Goal: Find specific page/section: Find specific page/section

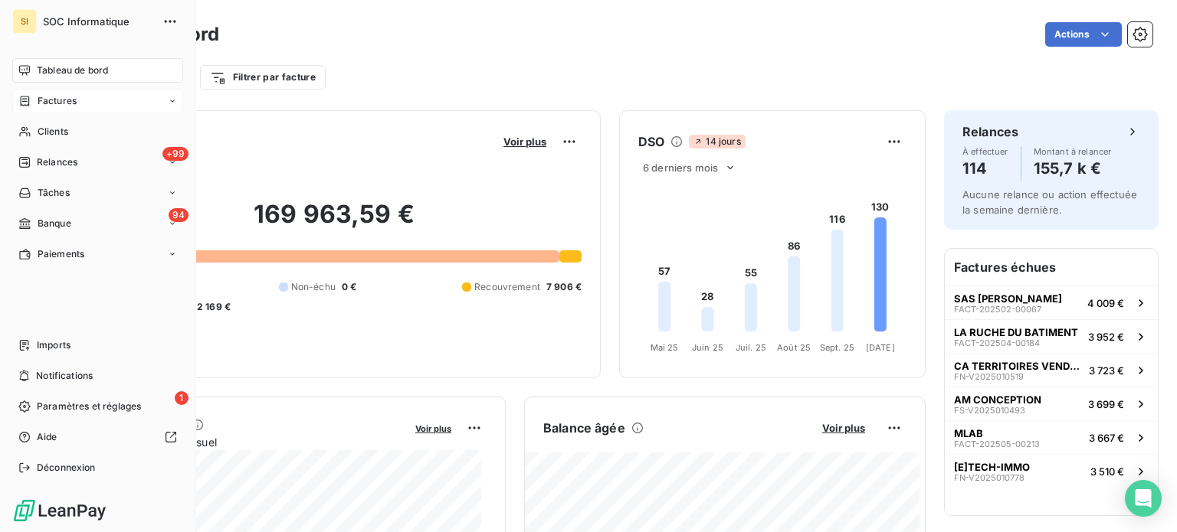
click at [25, 100] on icon at bounding box center [25, 101] width 9 height 10
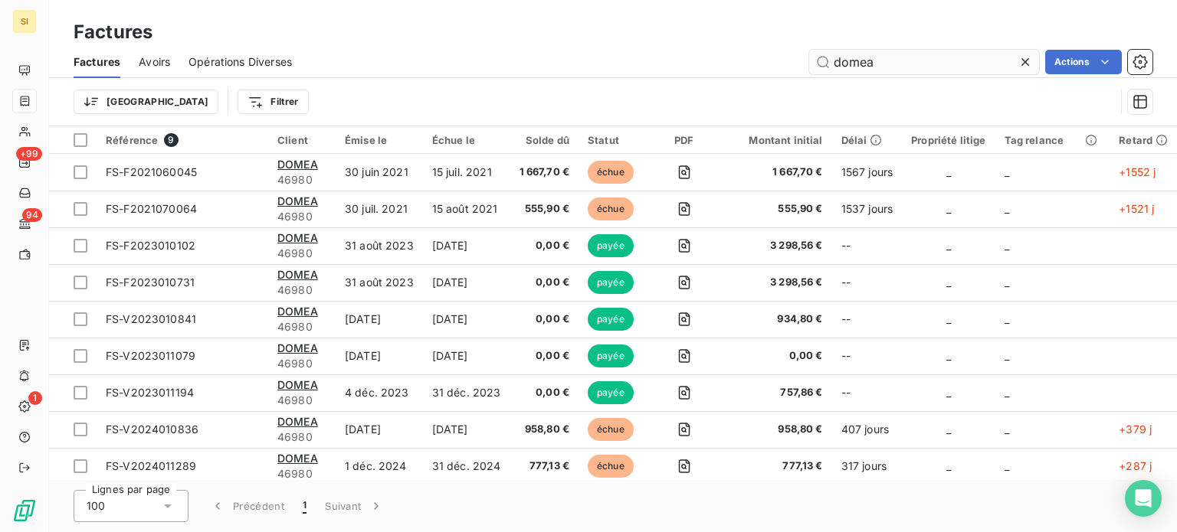
click at [900, 60] on input "domea" at bounding box center [924, 62] width 230 height 25
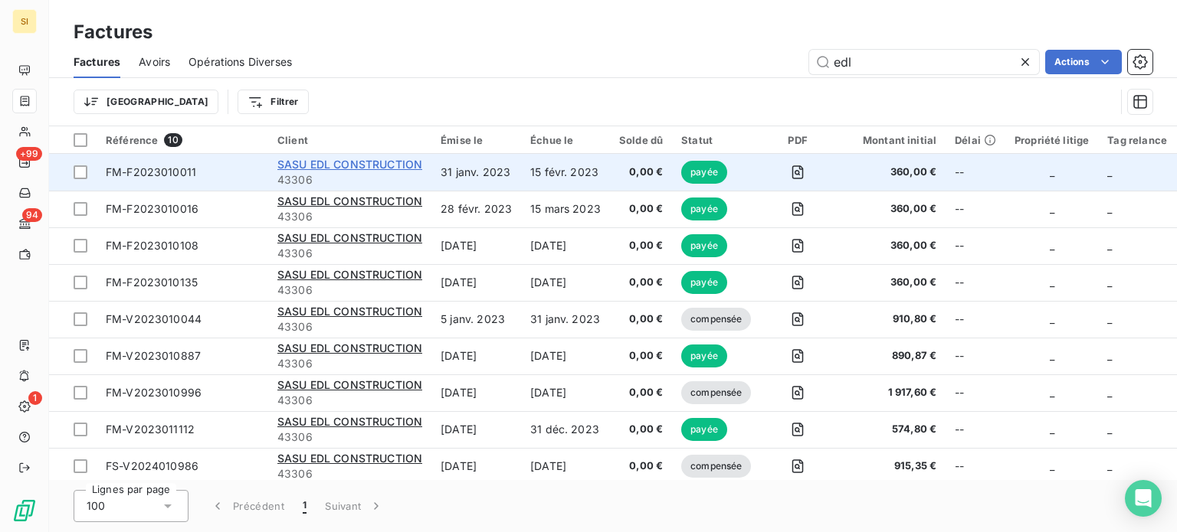
type input "edl"
click at [385, 162] on span "SASU EDL CONSTRUCTION" at bounding box center [349, 164] width 145 height 13
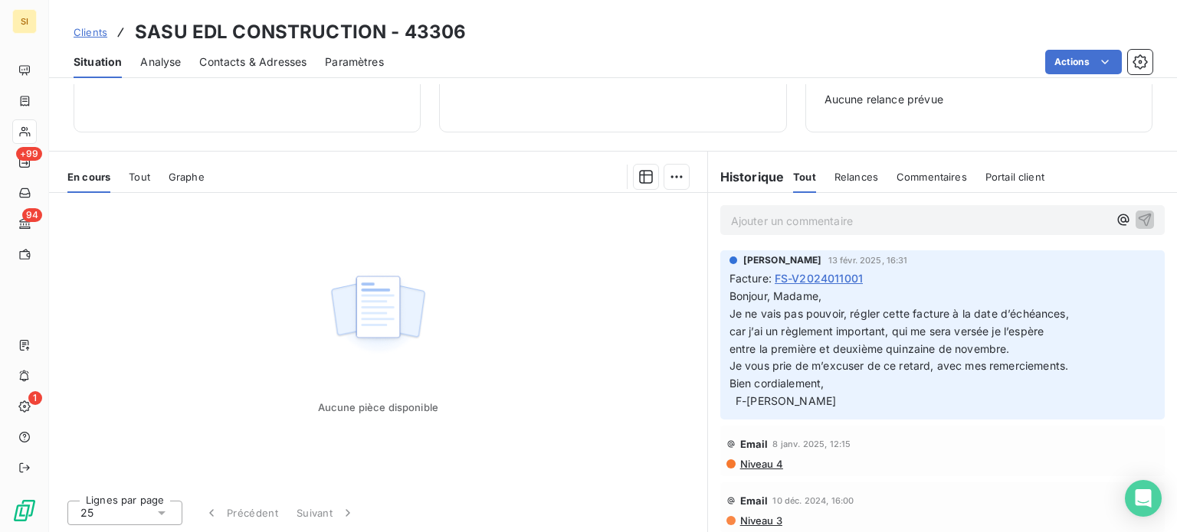
click at [87, 27] on span "Clients" at bounding box center [91, 32] width 34 height 12
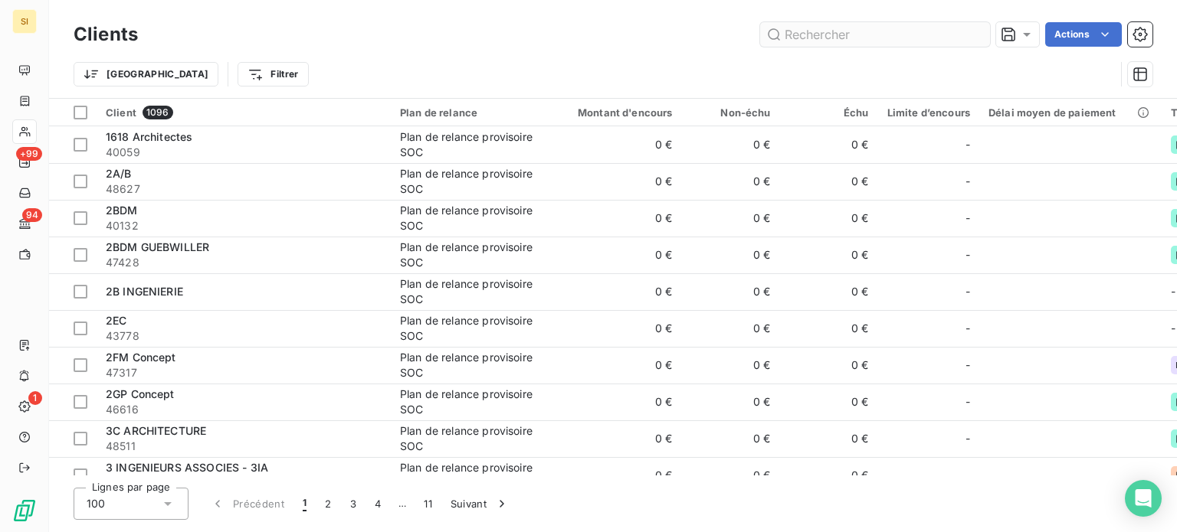
click at [876, 34] on input "text" at bounding box center [875, 34] width 230 height 25
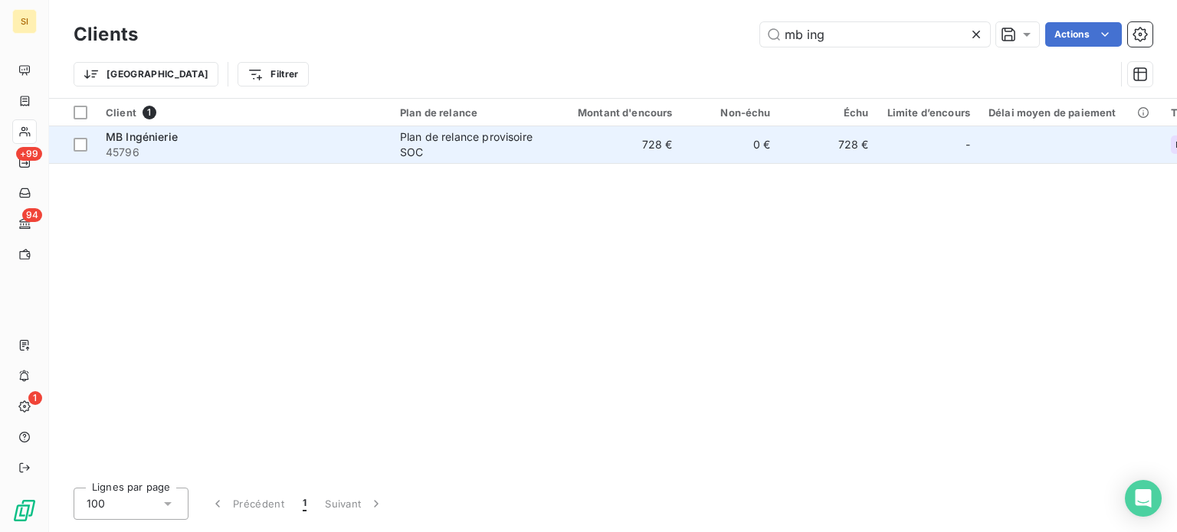
type input "mb ing"
click at [150, 139] on span "MB Ingénierie" at bounding box center [142, 136] width 72 height 13
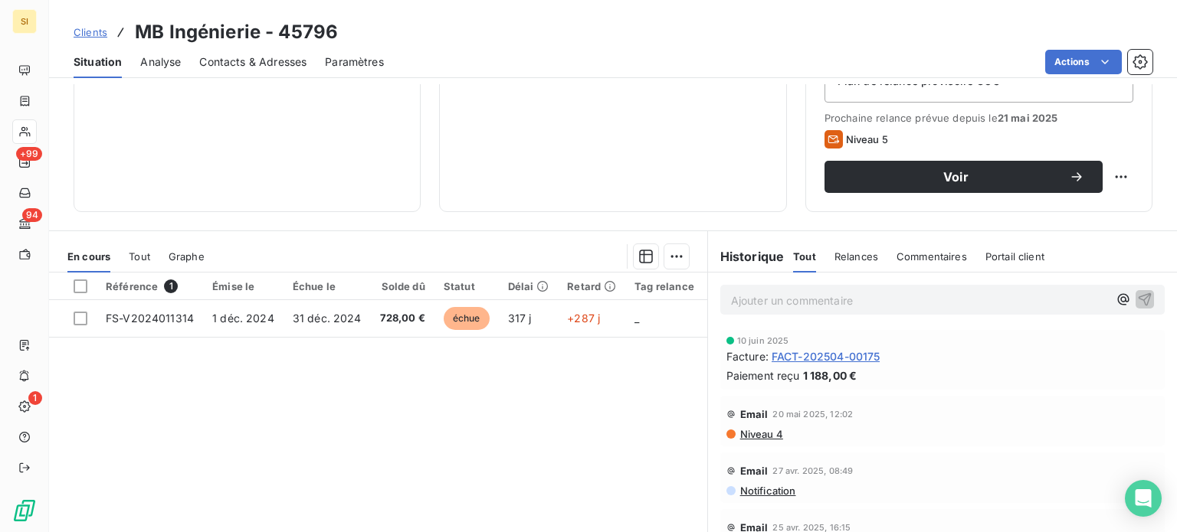
scroll to position [196, 0]
click at [772, 370] on span "Paiement reçu" at bounding box center [763, 375] width 74 height 16
click at [125, 264] on div "En cours Tout Graphe" at bounding box center [378, 256] width 658 height 32
click at [145, 260] on span "Tout" at bounding box center [139, 256] width 21 height 12
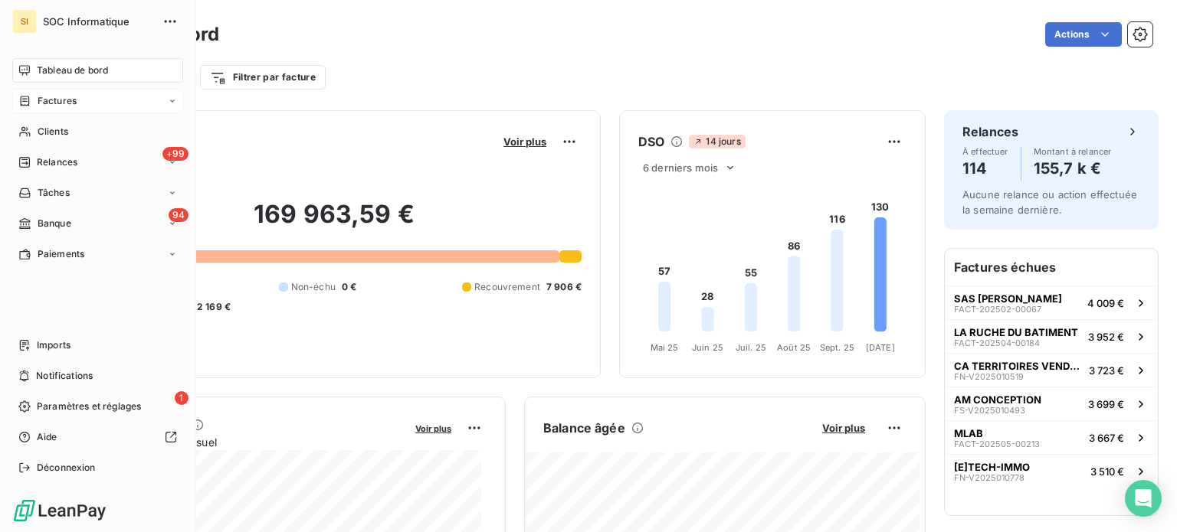
click at [26, 103] on icon at bounding box center [24, 101] width 13 height 12
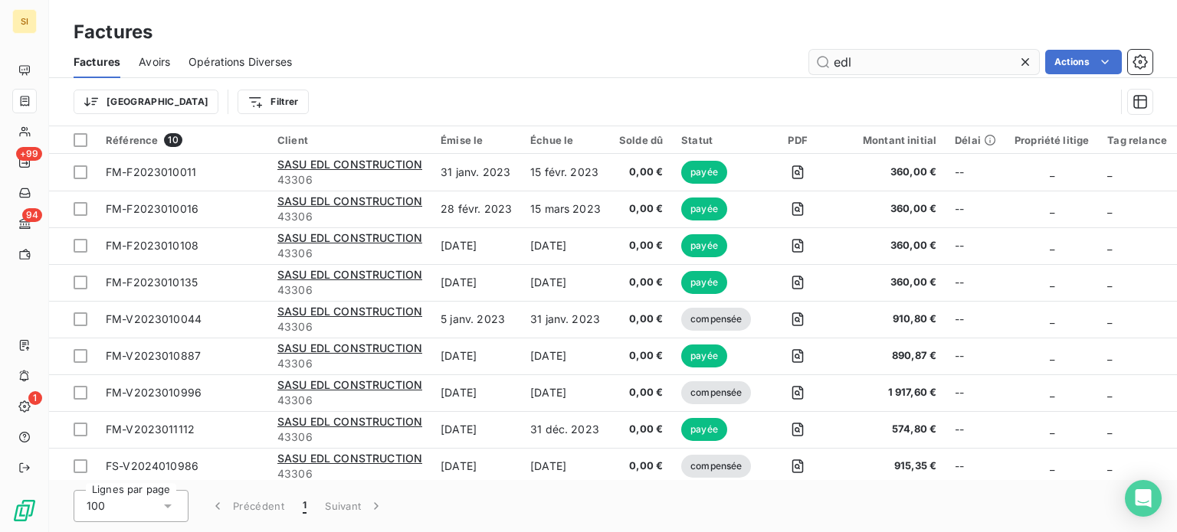
click at [866, 69] on input "edl" at bounding box center [924, 62] width 230 height 25
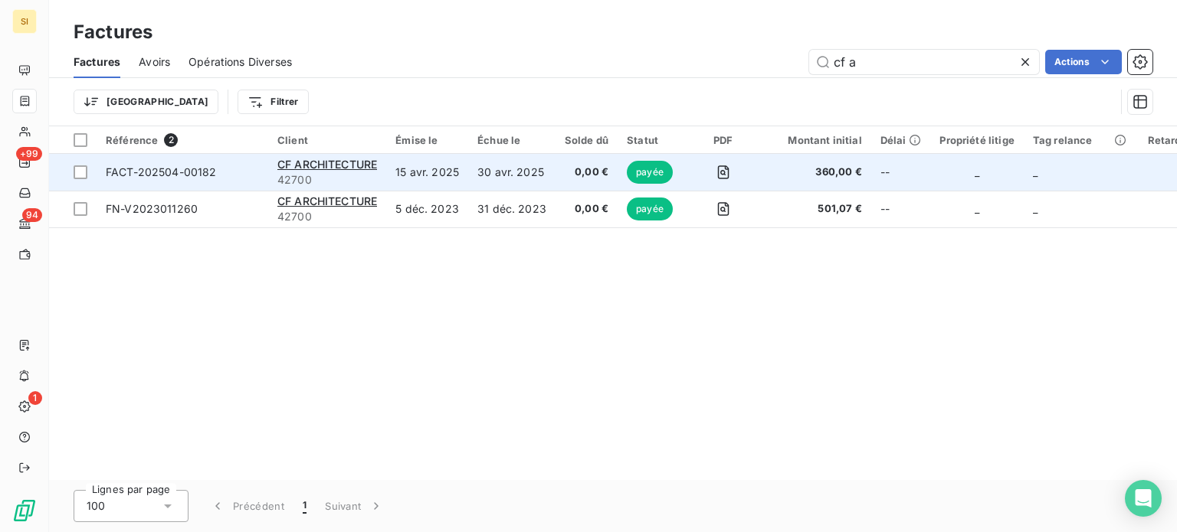
type input "cf a"
click at [172, 177] on span "FACT-202504-00182" at bounding box center [161, 171] width 111 height 13
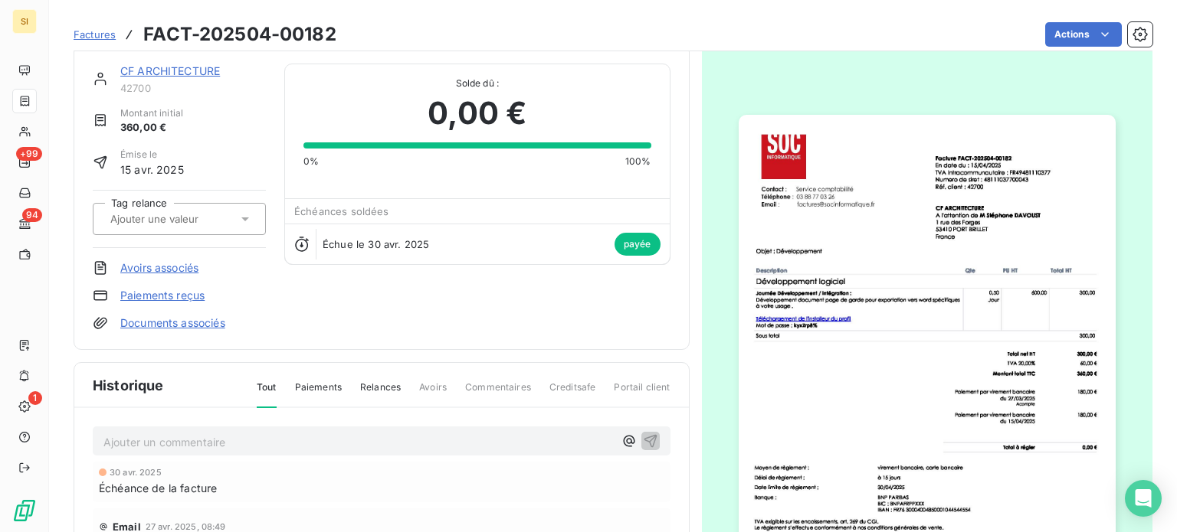
scroll to position [17, 0]
click at [86, 33] on span "Factures" at bounding box center [95, 34] width 42 height 12
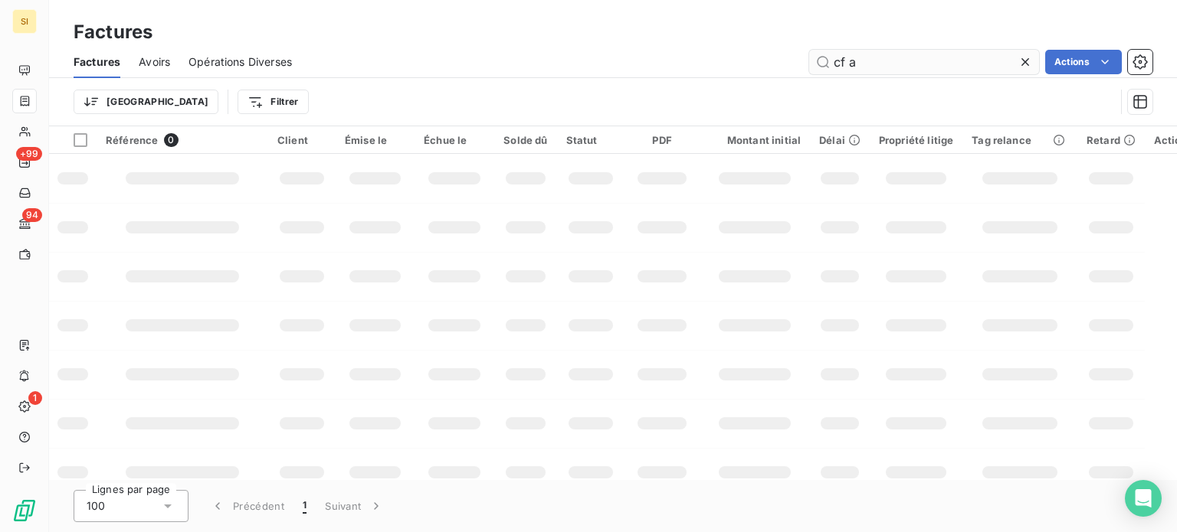
click at [895, 73] on input "cf a" at bounding box center [924, 62] width 230 height 25
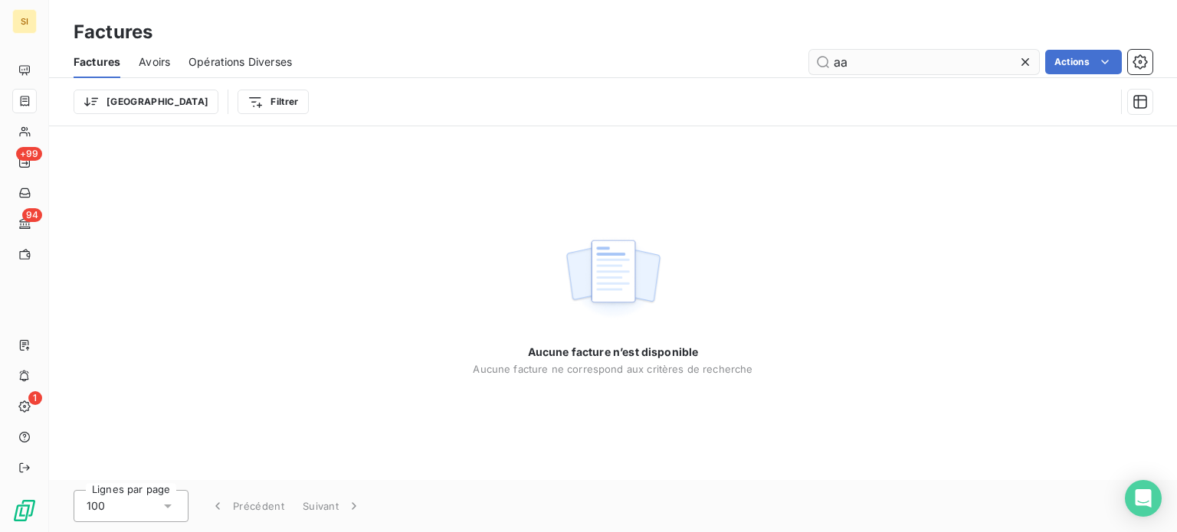
type input "a"
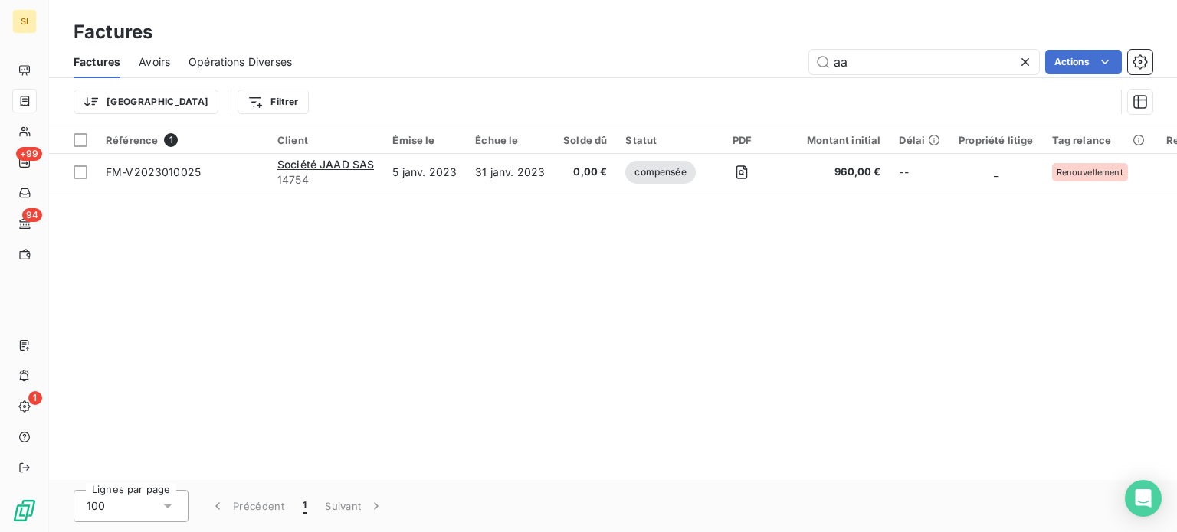
type input "a"
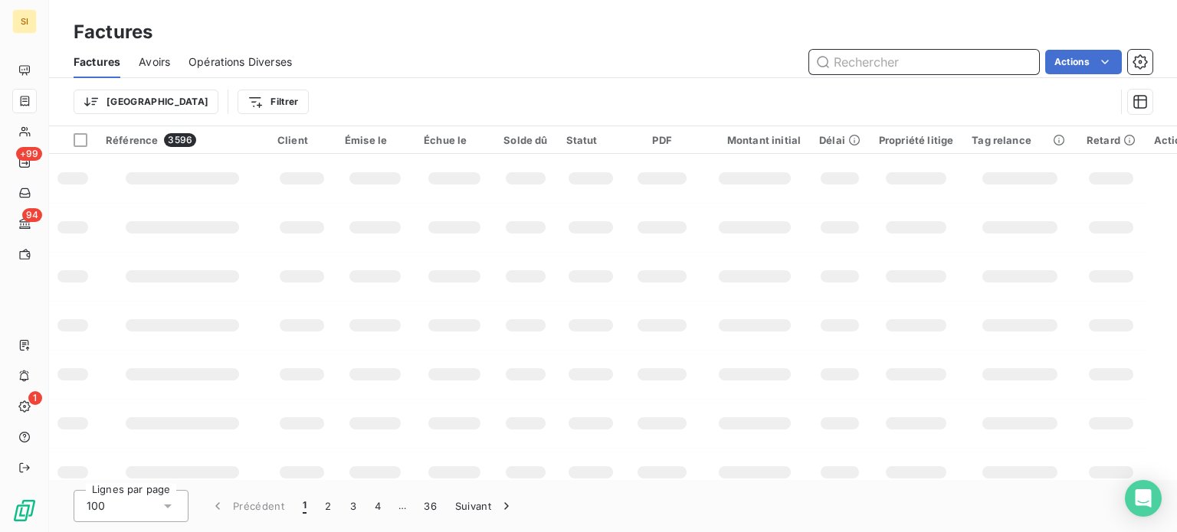
click at [853, 62] on input "text" at bounding box center [924, 62] width 230 height 25
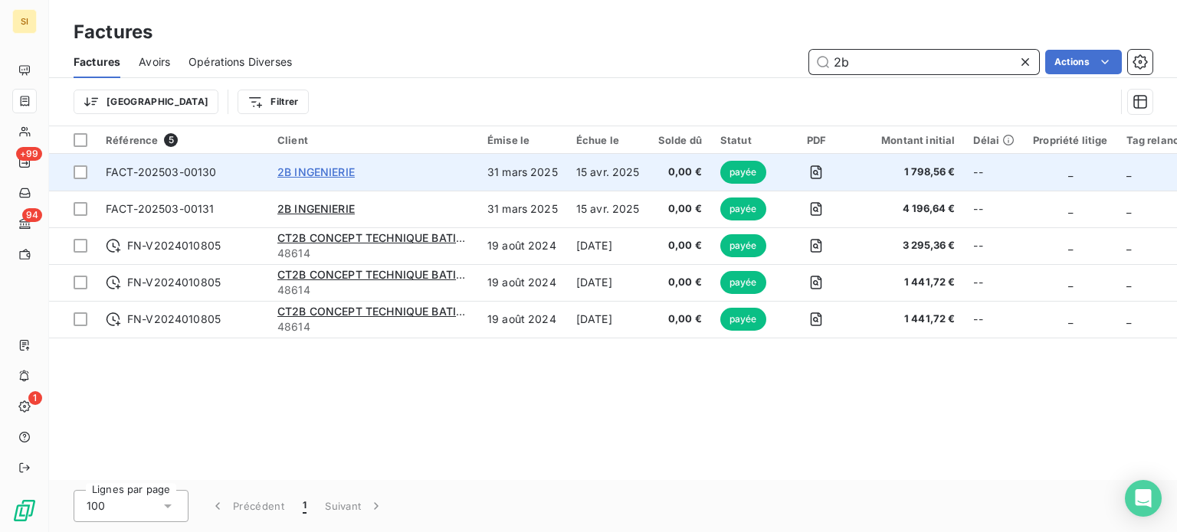
type input "2b"
click at [300, 176] on span "2B INGENIERIE" at bounding box center [315, 171] width 77 height 13
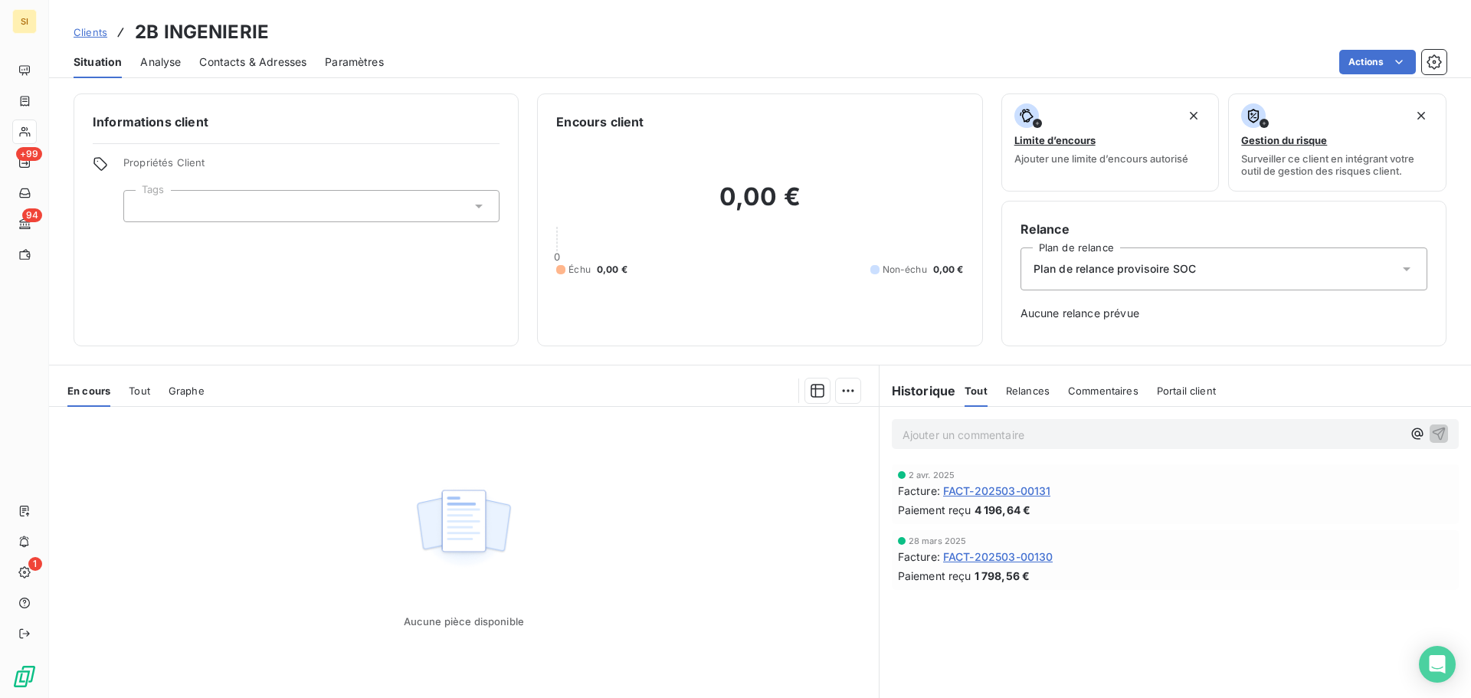
click at [103, 31] on span "Clients" at bounding box center [91, 32] width 34 height 12
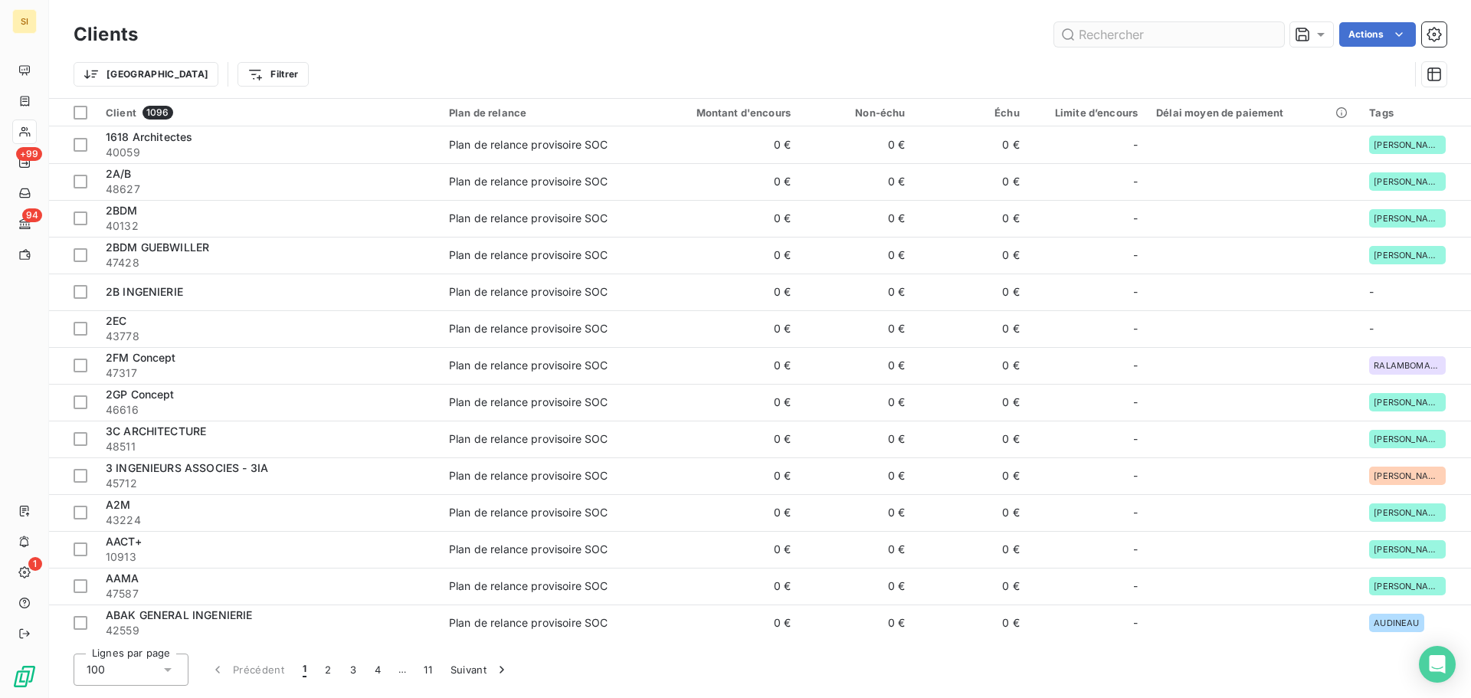
click at [1176, 40] on input "text" at bounding box center [1169, 34] width 230 height 25
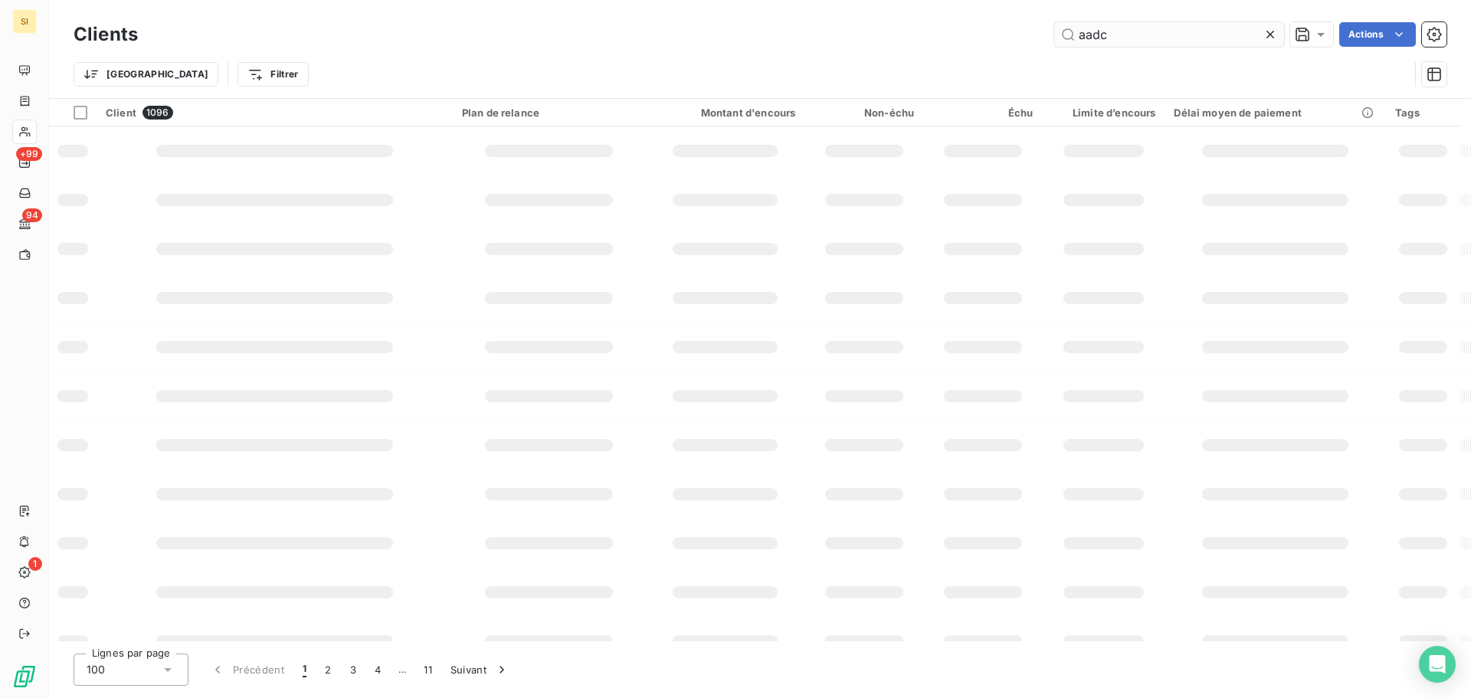
type input "aadc"
